Goal: Browse casually: Explore the website without a specific task or goal

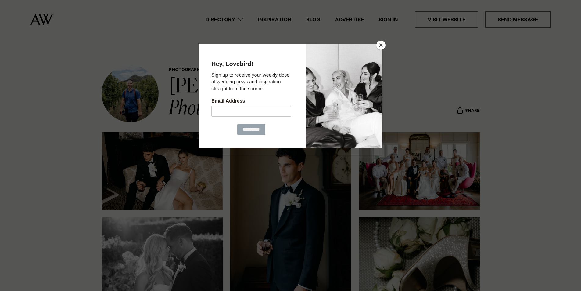
click at [380, 43] on button "Close" at bounding box center [381, 45] width 9 height 9
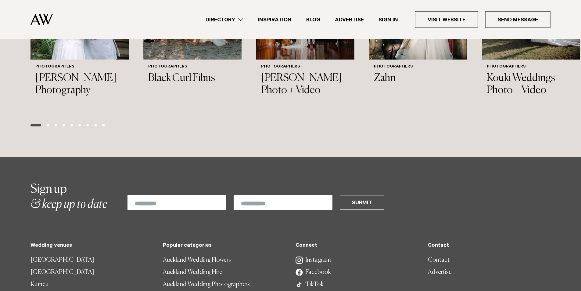
scroll to position [1099, 0]
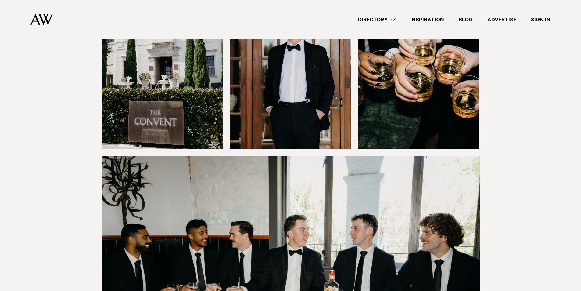
scroll to position [519, 0]
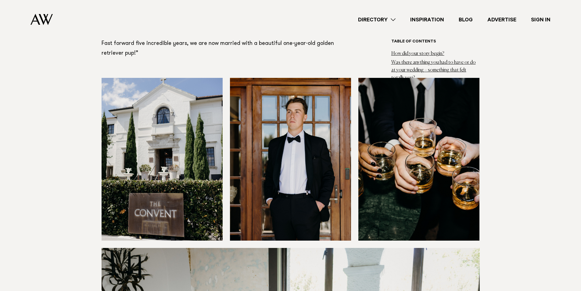
click at [292, 156] on img at bounding box center [290, 159] width 121 height 163
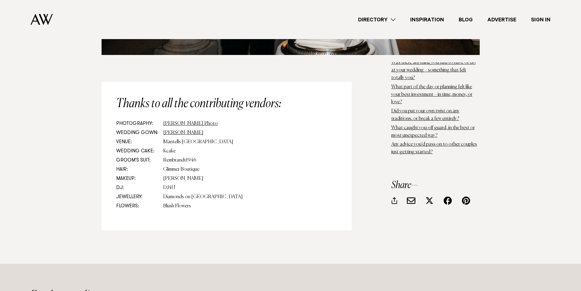
scroll to position [6624, 0]
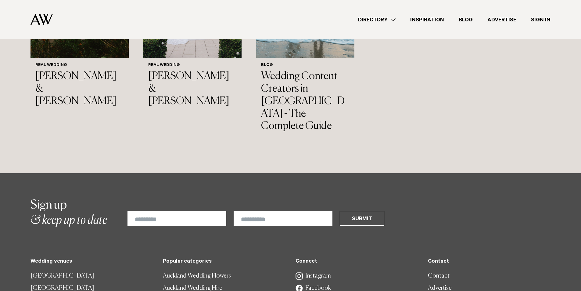
scroll to position [3327, 0]
